Goal: Use online tool/utility: Utilize a website feature to perform a specific function

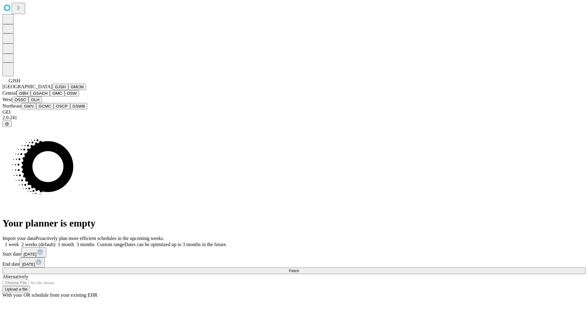
click at [52, 90] on button "GJSH" at bounding box center [60, 87] width 16 height 6
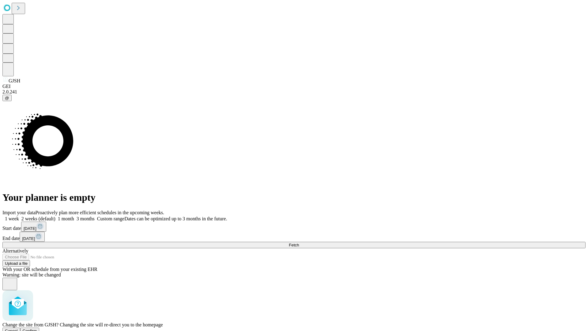
click at [37, 328] on span "Confirm" at bounding box center [30, 330] width 14 height 5
click at [74, 216] on label "1 month" at bounding box center [64, 218] width 19 height 5
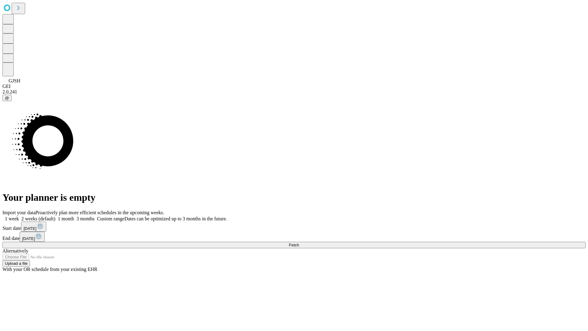
click at [299, 243] on span "Fetch" at bounding box center [294, 245] width 10 height 5
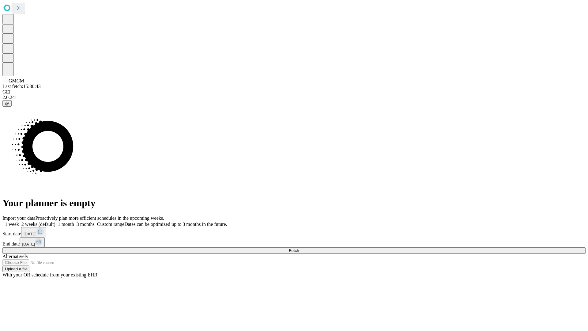
click at [74, 221] on label "1 month" at bounding box center [64, 223] width 19 height 5
click at [299, 248] on span "Fetch" at bounding box center [294, 250] width 10 height 5
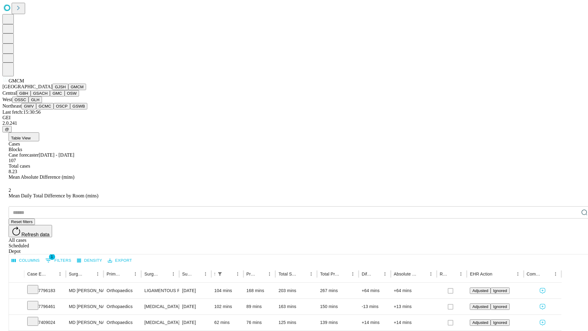
click at [31, 96] on button "GBH" at bounding box center [24, 93] width 14 height 6
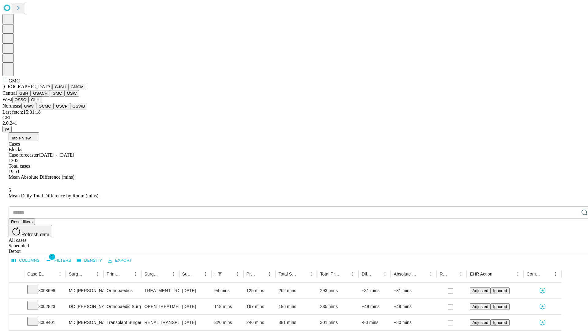
click at [65, 96] on button "OSW" at bounding box center [72, 93] width 15 height 6
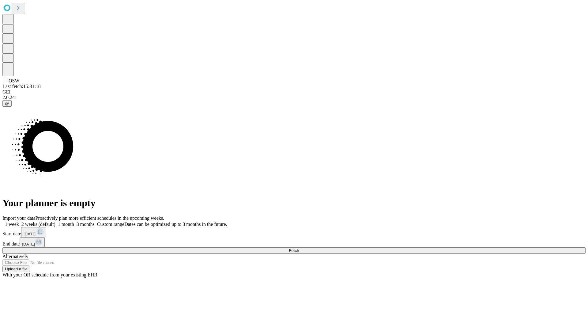
click at [74, 221] on label "1 month" at bounding box center [64, 223] width 19 height 5
click at [299, 248] on span "Fetch" at bounding box center [294, 250] width 10 height 5
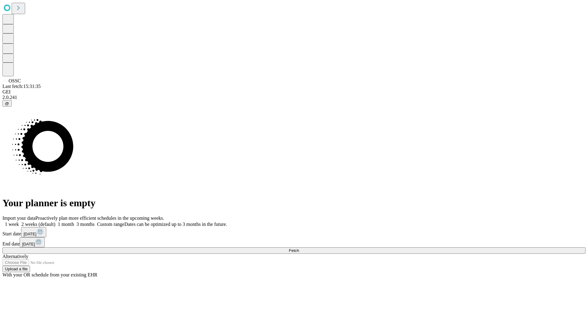
click at [74, 221] on label "1 month" at bounding box center [64, 223] width 19 height 5
click at [299, 248] on span "Fetch" at bounding box center [294, 250] width 10 height 5
click at [74, 221] on label "1 month" at bounding box center [64, 223] width 19 height 5
click at [299, 248] on span "Fetch" at bounding box center [294, 250] width 10 height 5
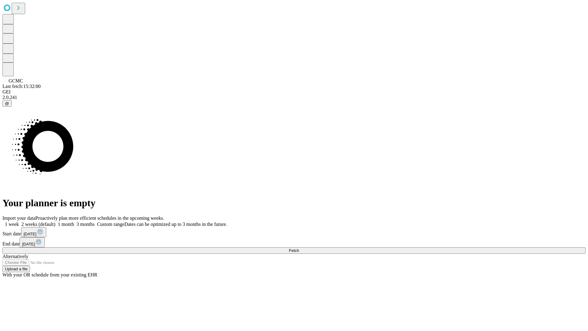
click at [74, 221] on label "1 month" at bounding box center [64, 223] width 19 height 5
click at [299, 248] on span "Fetch" at bounding box center [294, 250] width 10 height 5
click at [74, 221] on label "1 month" at bounding box center [64, 223] width 19 height 5
click at [299, 248] on span "Fetch" at bounding box center [294, 250] width 10 height 5
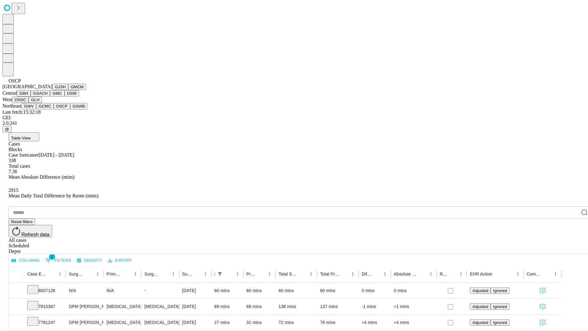
click at [70, 109] on button "GSWB" at bounding box center [78, 106] width 17 height 6
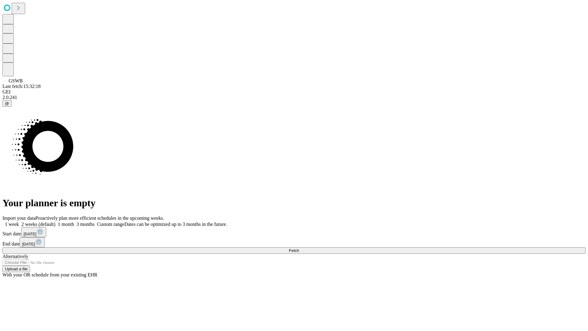
click at [74, 221] on label "1 month" at bounding box center [64, 223] width 19 height 5
click at [299, 248] on span "Fetch" at bounding box center [294, 250] width 10 height 5
